Goal: Information Seeking & Learning: Learn about a topic

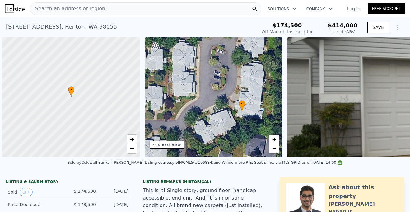
scroll to position [0, 2]
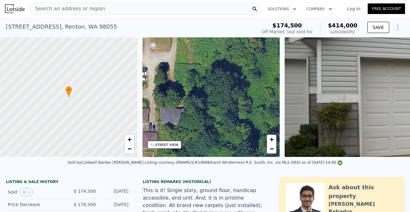
click at [69, 9] on span "Search an address or region" at bounding box center [67, 8] width 75 height 7
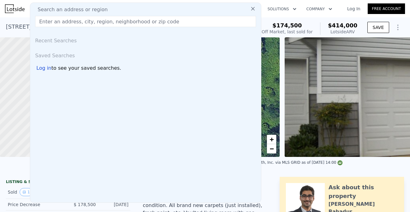
click at [6, 17] on nav "Search an address or region Search an address or region Recent Searches Saved S…" at bounding box center [205, 8] width 410 height 17
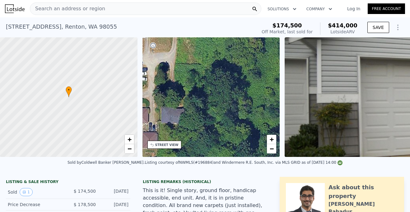
click at [71, 6] on span "Search an address or region" at bounding box center [67, 8] width 75 height 7
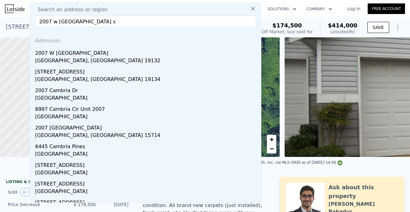
type input "2007 w [GEOGRAPHIC_DATA]"
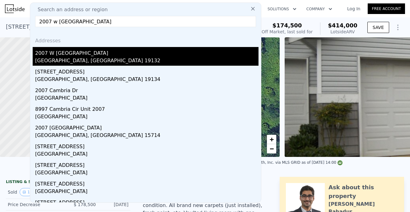
click at [63, 53] on div "2007 W [GEOGRAPHIC_DATA]" at bounding box center [146, 52] width 223 height 10
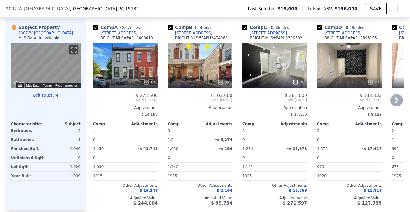
click at [150, 85] on div "17" at bounding box center [149, 82] width 12 height 6
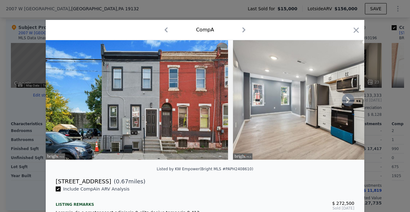
click at [346, 99] on icon at bounding box center [348, 100] width 12 height 12
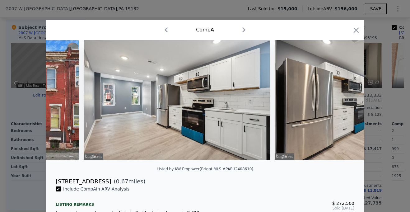
click at [346, 99] on img at bounding box center [365, 99] width 182 height 119
click at [346, 99] on icon at bounding box center [348, 100] width 12 height 12
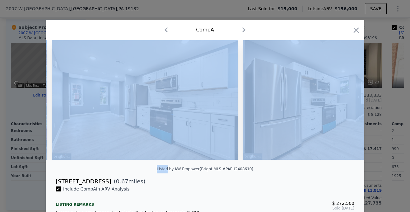
click at [346, 99] on img at bounding box center [334, 99] width 182 height 119
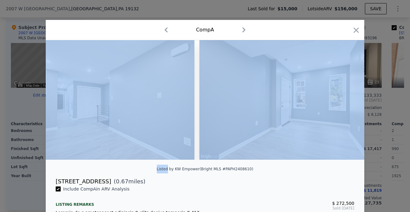
click at [346, 99] on icon at bounding box center [348, 100] width 12 height 12
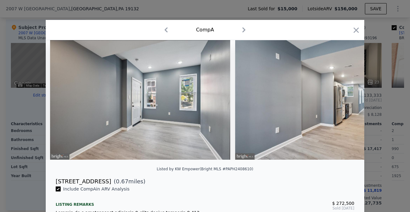
click at [346, 99] on icon at bounding box center [348, 100] width 12 height 12
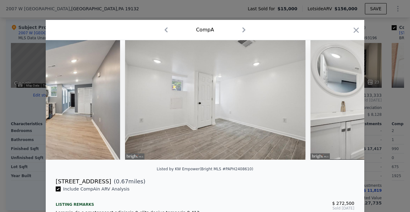
scroll to position [0, 1044]
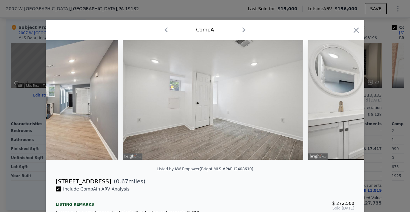
click at [346, 99] on icon at bounding box center [348, 100] width 12 height 12
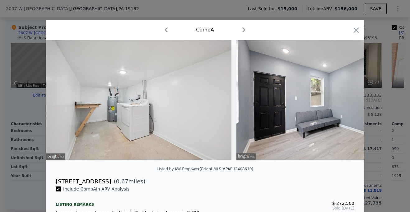
click at [346, 99] on div at bounding box center [205, 99] width 318 height 119
click at [346, 99] on icon at bounding box center [348, 100] width 12 height 12
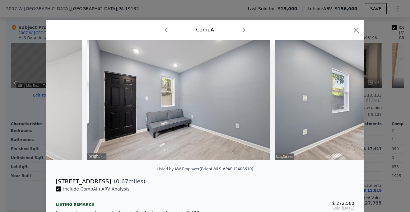
click at [346, 99] on img at bounding box center [366, 99] width 184 height 119
click at [346, 99] on icon at bounding box center [348, 100] width 12 height 12
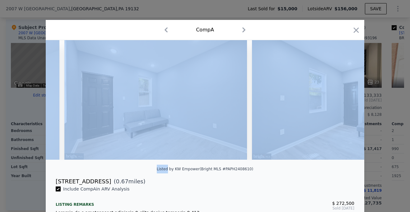
click at [346, 99] on img at bounding box center [344, 99] width 184 height 119
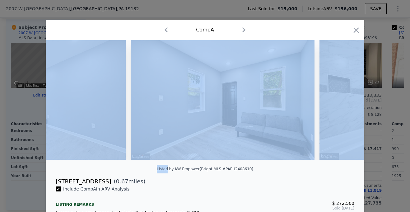
click at [346, 99] on img at bounding box center [410, 99] width 183 height 119
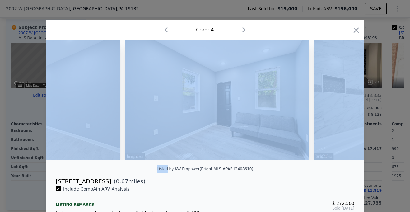
click at [346, 99] on img at bounding box center [405, 99] width 183 height 119
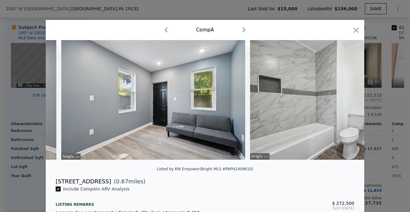
click at [346, 99] on img at bounding box center [341, 99] width 183 height 119
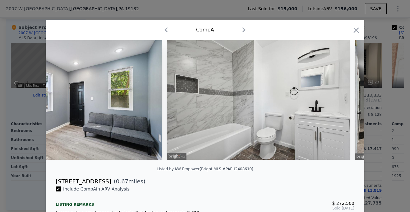
click at [346, 99] on img at bounding box center [258, 99] width 183 height 119
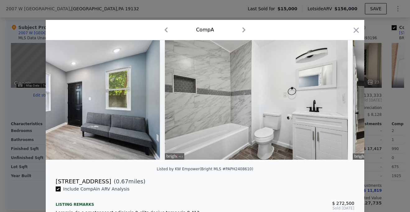
click at [346, 99] on img at bounding box center [256, 99] width 183 height 119
click at [346, 99] on icon at bounding box center [348, 100] width 12 height 12
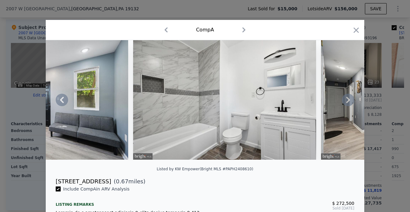
click at [346, 99] on img at bounding box center [413, 99] width 185 height 119
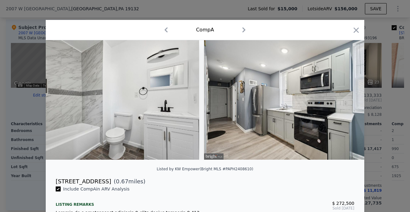
click at [346, 99] on img at bounding box center [296, 99] width 185 height 119
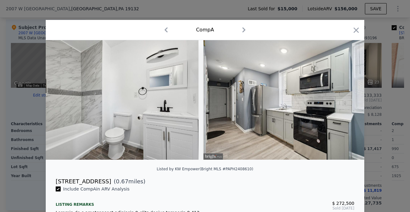
click at [346, 99] on img at bounding box center [295, 99] width 185 height 119
click at [346, 99] on icon at bounding box center [348, 100] width 12 height 12
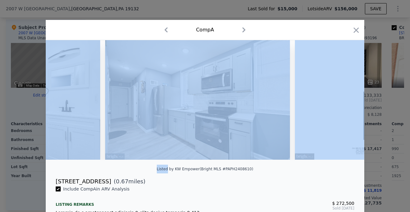
click at [346, 99] on img at bounding box center [375, 99] width 161 height 119
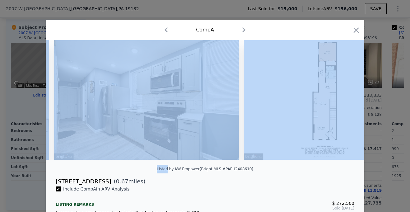
click at [346, 99] on img at bounding box center [324, 99] width 161 height 119
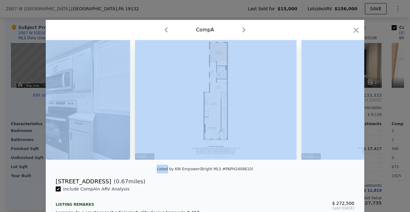
scroll to position [0, 2387]
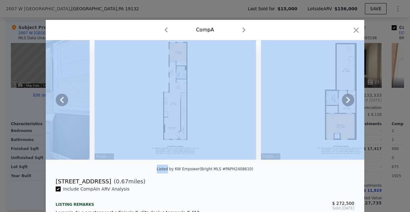
click at [346, 99] on icon at bounding box center [348, 100] width 12 height 12
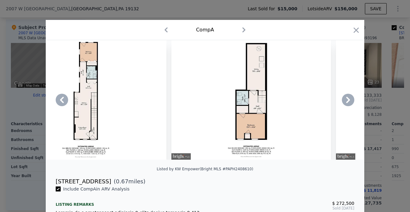
click at [346, 99] on div at bounding box center [205, 99] width 318 height 119
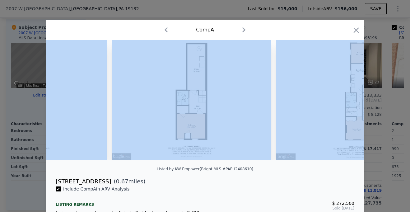
click at [346, 99] on img at bounding box center [356, 99] width 161 height 119
click at [346, 99] on icon at bounding box center [348, 100] width 12 height 12
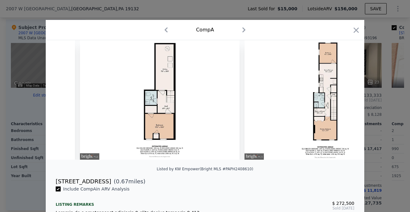
click at [346, 99] on img at bounding box center [324, 99] width 161 height 119
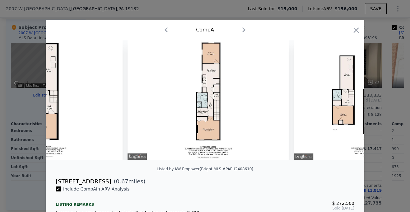
click at [346, 99] on img at bounding box center [374, 99] width 160 height 119
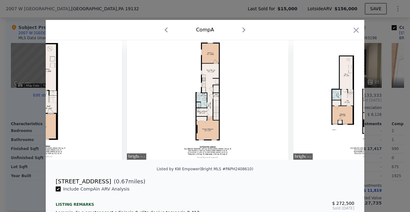
click at [346, 99] on img at bounding box center [373, 99] width 160 height 119
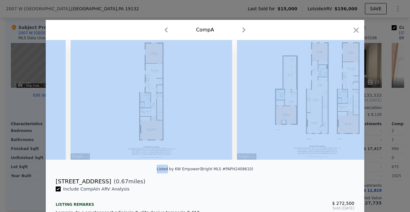
click at [346, 99] on img at bounding box center [317, 99] width 160 height 119
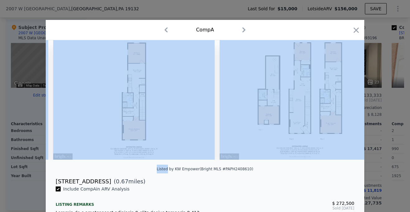
scroll to position [0, 2775]
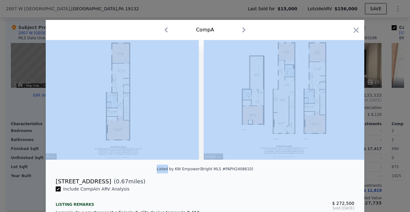
click at [346, 99] on img at bounding box center [284, 99] width 160 height 119
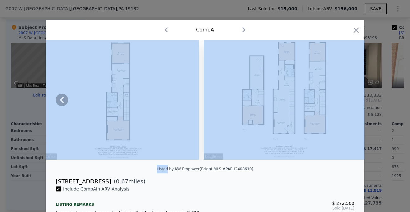
click at [346, 99] on img at bounding box center [284, 99] width 160 height 119
click at [356, 30] on icon "button" at bounding box center [355, 29] width 5 height 5
